Goal: Information Seeking & Learning: Learn about a topic

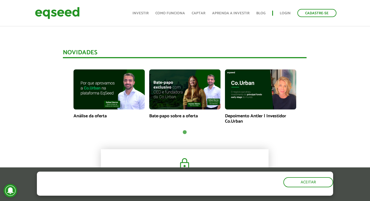
scroll to position [370, 0]
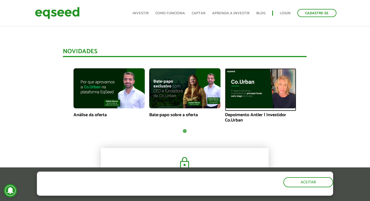
click at [265, 94] on img at bounding box center [260, 88] width 71 height 40
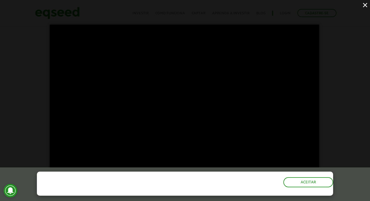
click at [364, 6] on button "×" at bounding box center [365, 5] width 10 height 10
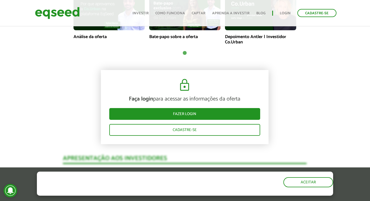
scroll to position [448, 0]
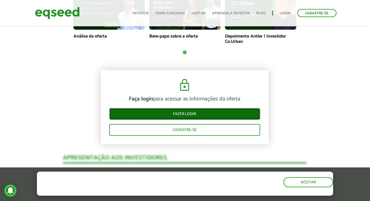
click at [182, 114] on link "Fazer login" at bounding box center [184, 114] width 151 height 12
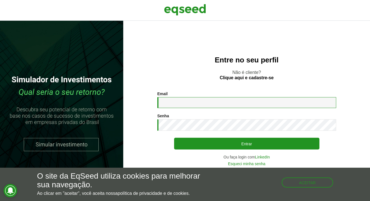
click at [171, 106] on input "Email *" at bounding box center [246, 102] width 179 height 11
type input "**********"
click at [237, 163] on link "Esqueci minha senha" at bounding box center [246, 163] width 37 height 4
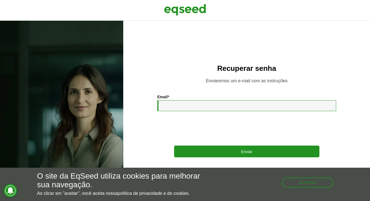
click at [160, 107] on input "Email *" at bounding box center [246, 105] width 179 height 11
click at [174, 106] on input "Email *" at bounding box center [246, 105] width 179 height 11
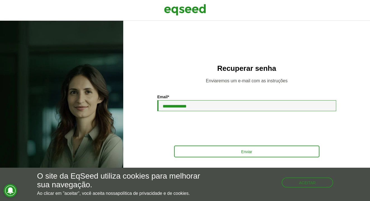
type input "**********"
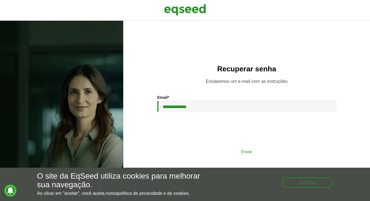
click at [234, 152] on button "Enviar" at bounding box center [246, 151] width 145 height 11
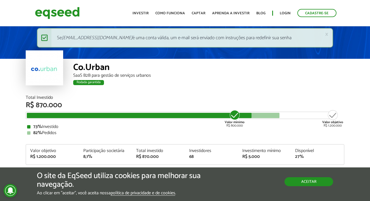
click at [297, 181] on button "Aceitar" at bounding box center [308, 181] width 49 height 9
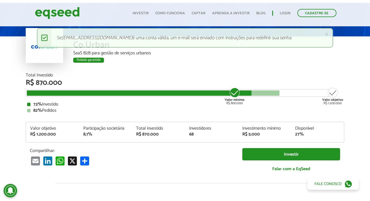
scroll to position [25, 0]
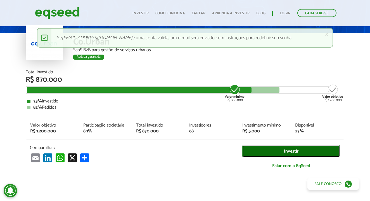
click at [271, 149] on link "Investir" at bounding box center [291, 151] width 98 height 13
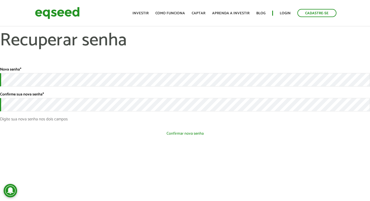
click at [182, 132] on button "Confirmar nova senha" at bounding box center [185, 133] width 370 height 11
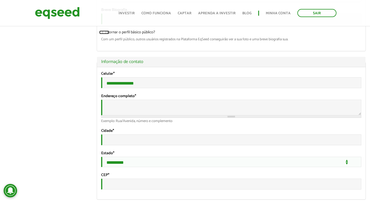
scroll to position [125, 0]
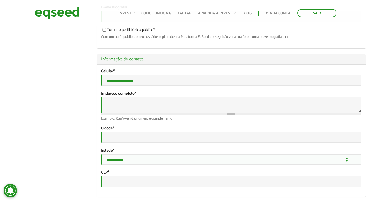
click at [107, 108] on textarea "Endereço completo *" at bounding box center [231, 105] width 260 height 16
type textarea "**********"
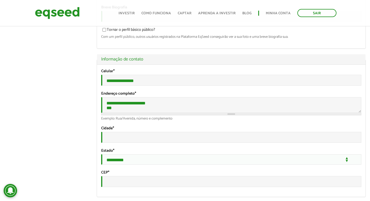
type input "**********"
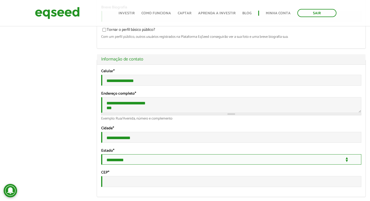
select select "**"
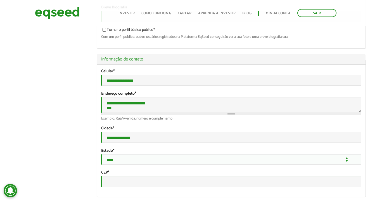
type input "*********"
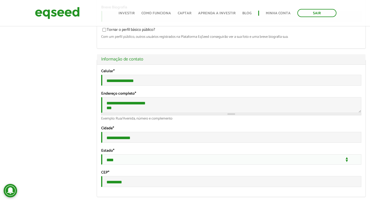
type input "**********"
select select "***"
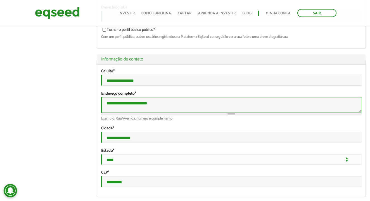
type textarea "**********"
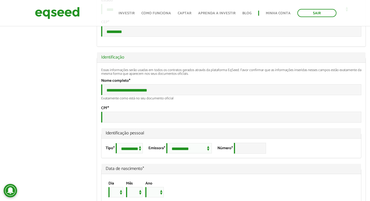
scroll to position [279, 0]
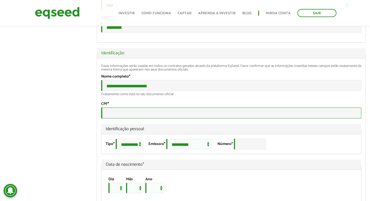
click at [110, 118] on input "CPF *" at bounding box center [231, 112] width 260 height 11
type input "**********"
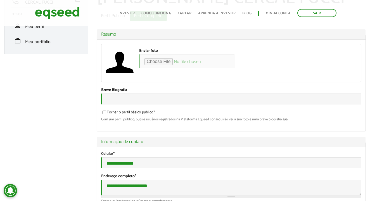
scroll to position [0, 0]
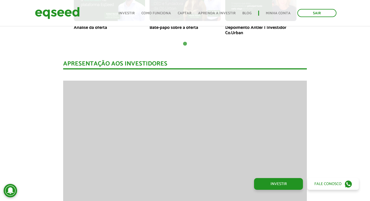
scroll to position [455, 0]
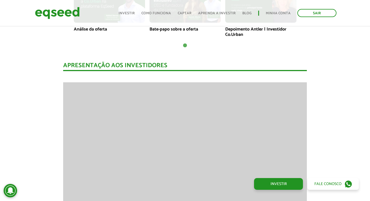
click at [95, 29] on p "Análise da oferta" at bounding box center [109, 29] width 71 height 5
click at [89, 28] on p "Análise da oferta" at bounding box center [109, 29] width 71 height 5
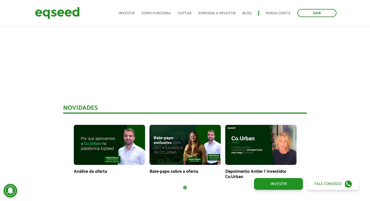
scroll to position [341, 0]
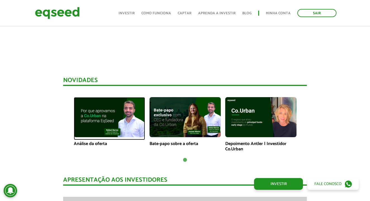
click at [97, 119] on img at bounding box center [109, 117] width 71 height 40
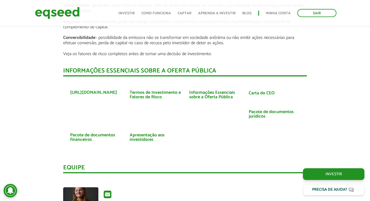
scroll to position [1073, 0]
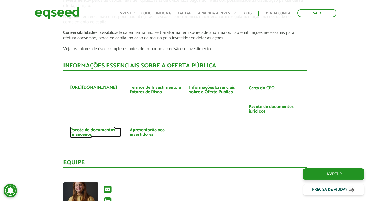
click at [91, 128] on link "Pacote de documentos financeiros" at bounding box center [95, 132] width 51 height 9
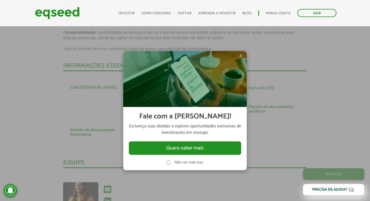
click at [106, 112] on div "× Fale com a [PERSON_NAME]! Esclareça suas dúvidas e explore oportunidades excl…" at bounding box center [185, 110] width 168 height 201
click at [241, 55] on span "×" at bounding box center [240, 55] width 3 height 7
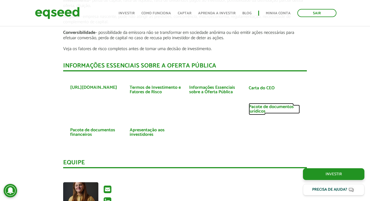
click at [263, 104] on link "Pacote de documentos jurídicos" at bounding box center [274, 108] width 51 height 9
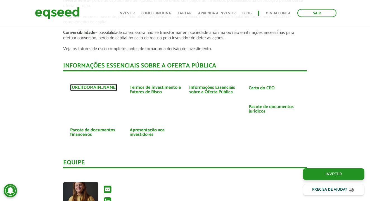
click at [107, 85] on link "[URL][DOMAIN_NAME]" at bounding box center [93, 87] width 47 height 4
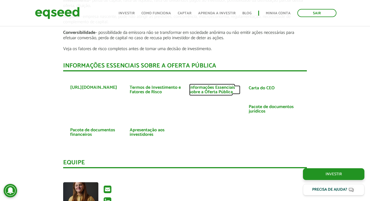
click at [205, 85] on link "Informações Essenciais sobre a Oferta Pública" at bounding box center [214, 89] width 51 height 9
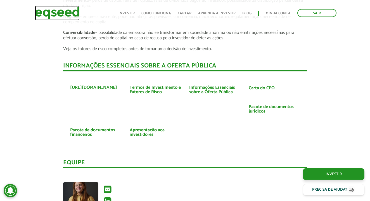
click at [65, 14] on img at bounding box center [57, 13] width 45 height 15
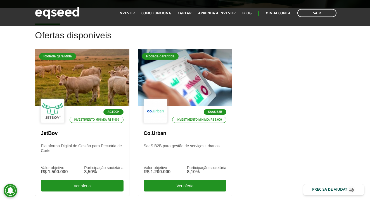
scroll to position [150, 0]
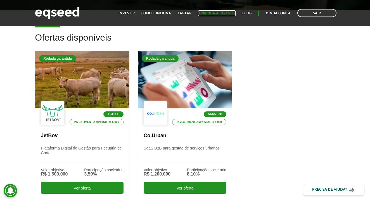
click at [218, 15] on link "Aprenda a investir" at bounding box center [216, 13] width 37 height 4
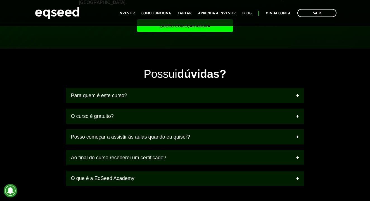
scroll to position [641, 0]
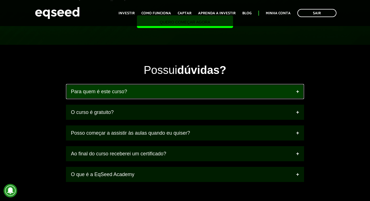
click at [277, 92] on link "Para quem é este curso?" at bounding box center [185, 91] width 238 height 15
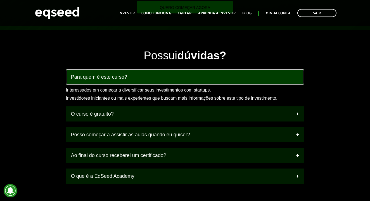
scroll to position [657, 0]
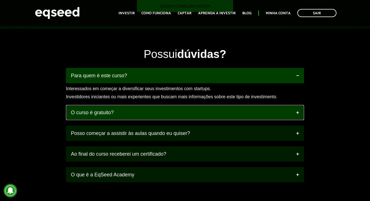
click at [164, 111] on link "O curso é gratuito?" at bounding box center [185, 112] width 238 height 15
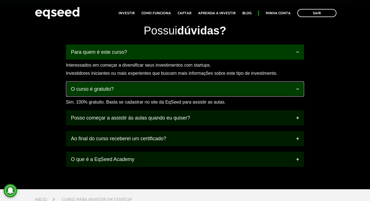
scroll to position [683, 0]
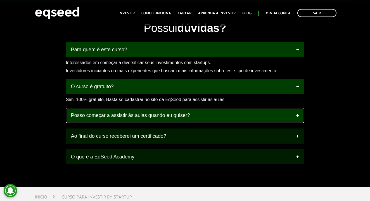
click at [163, 118] on link "Posso começar a assistir às aulas quando eu quiser?" at bounding box center [185, 115] width 238 height 15
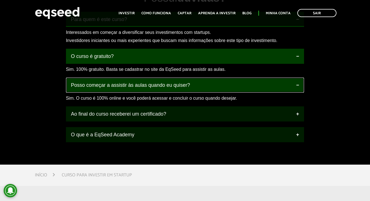
scroll to position [716, 0]
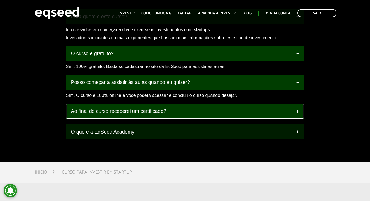
click at [163, 111] on link "Ao final do curso receberei um certificado?" at bounding box center [185, 110] width 238 height 15
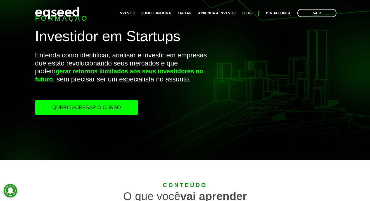
scroll to position [0, 0]
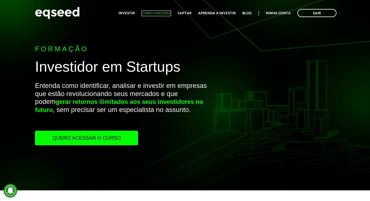
click at [156, 13] on link "Como funciona" at bounding box center [156, 13] width 30 height 4
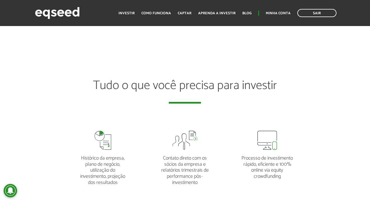
scroll to position [991, 0]
